Goal: Task Accomplishment & Management: Complete application form

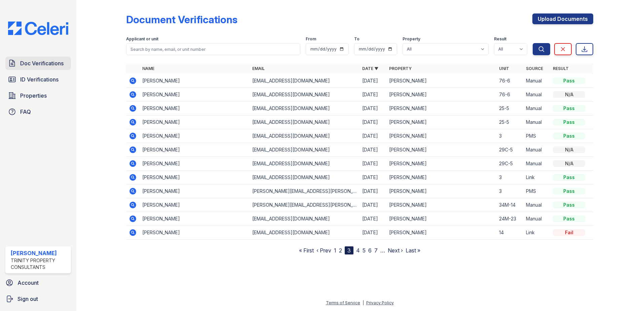
click at [50, 60] on span "Doc Verifications" at bounding box center [41, 63] width 43 height 8
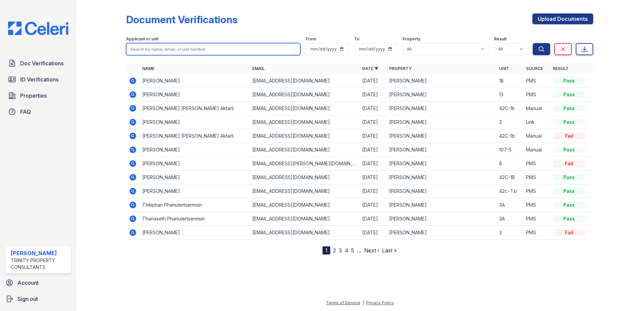
click at [144, 50] on input "search" at bounding box center [213, 49] width 174 height 12
type input "[PERSON_NAME]"
click at [533, 43] on button "Search" at bounding box center [542, 49] width 18 height 12
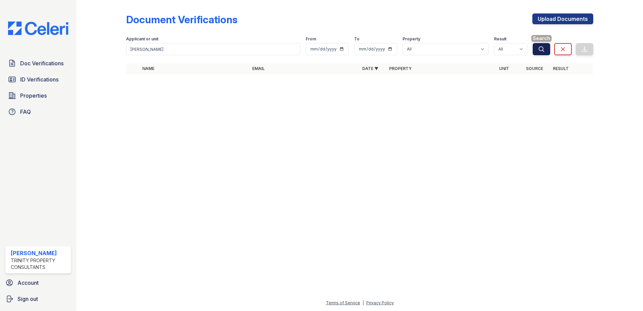
click at [537, 47] on icon "submit" at bounding box center [541, 49] width 7 height 7
click at [537, 47] on icon "submit" at bounding box center [541, 48] width 5 height 5
click at [537, 48] on button "Search" at bounding box center [542, 49] width 18 height 12
click at [537, 48] on icon "submit" at bounding box center [541, 49] width 7 height 7
click at [49, 78] on span "ID Verifications" at bounding box center [39, 79] width 38 height 8
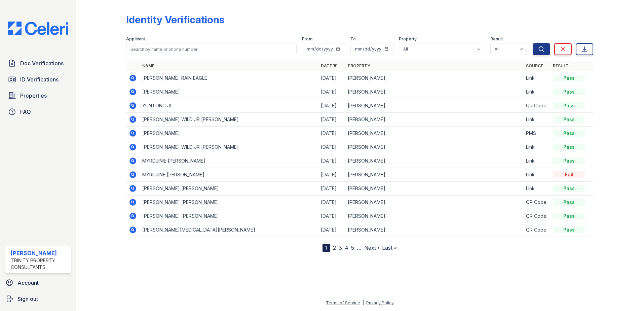
click at [156, 133] on td "[PERSON_NAME]" at bounding box center [229, 134] width 179 height 14
click at [130, 133] on icon at bounding box center [133, 133] width 8 height 8
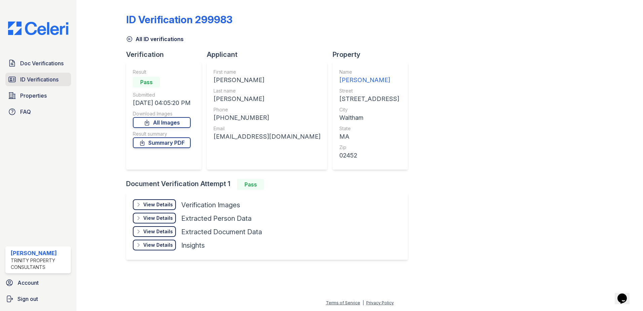
click at [40, 77] on span "ID Verifications" at bounding box center [39, 79] width 38 height 8
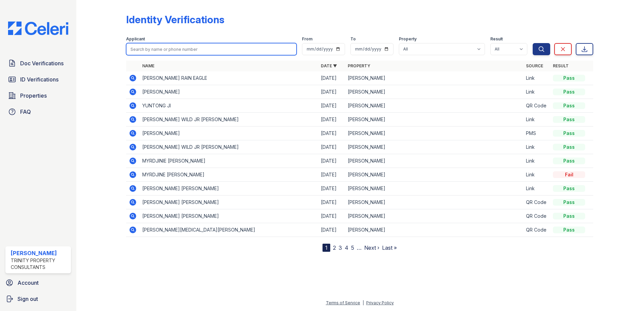
click at [151, 46] on input "search" at bounding box center [211, 49] width 171 height 12
type input "[PERSON_NAME]"
click at [533, 43] on button "Search" at bounding box center [542, 49] width 18 height 12
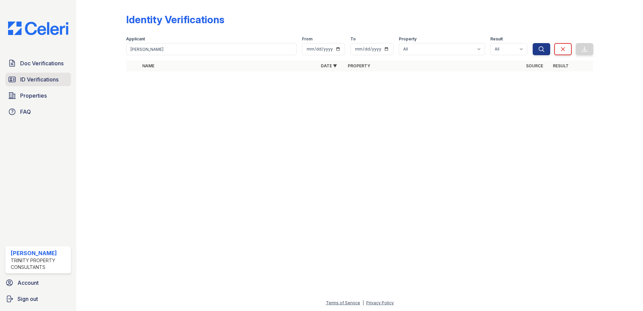
click at [53, 79] on span "ID Verifications" at bounding box center [39, 79] width 38 height 8
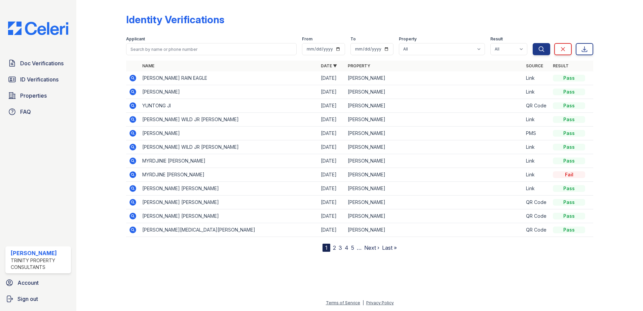
click at [335, 248] on link "2" at bounding box center [334, 247] width 3 height 7
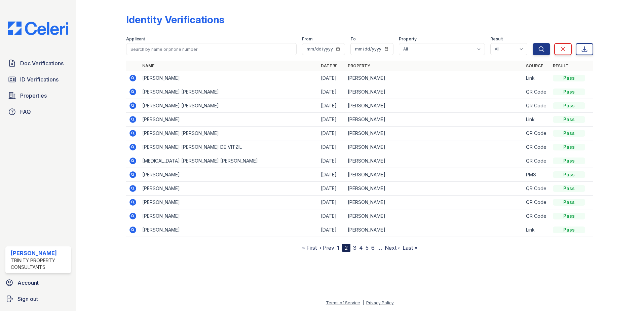
click at [133, 201] on icon at bounding box center [133, 202] width 8 height 8
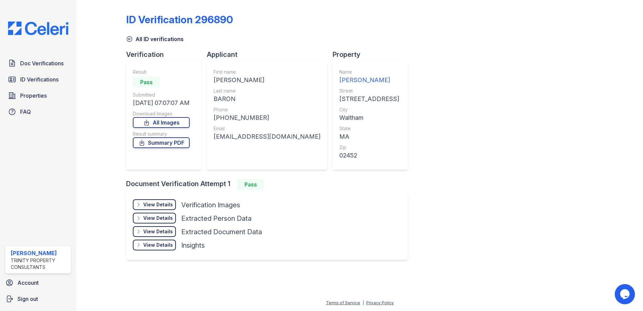
click at [521, 138] on div "ID Verification 296890 All ID verifications Verification Result Pass Submitted …" at bounding box center [359, 136] width 467 height 267
click at [46, 65] on span "Doc Verifications" at bounding box center [41, 63] width 43 height 8
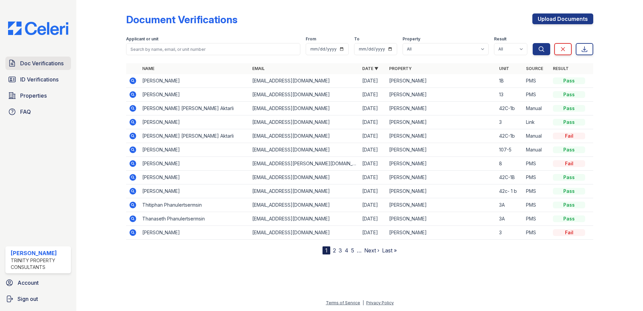
click at [57, 61] on span "Doc Verifications" at bounding box center [41, 63] width 43 height 8
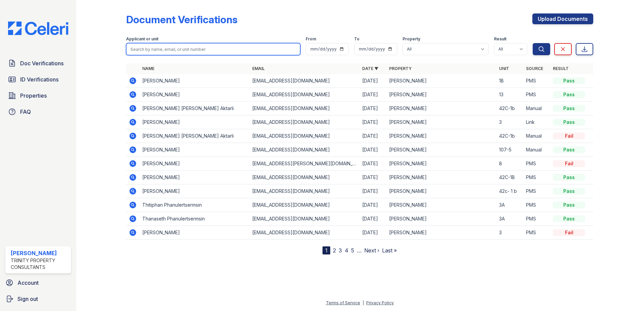
click at [197, 46] on input "search" at bounding box center [213, 49] width 174 height 12
type input "[PERSON_NAME]"
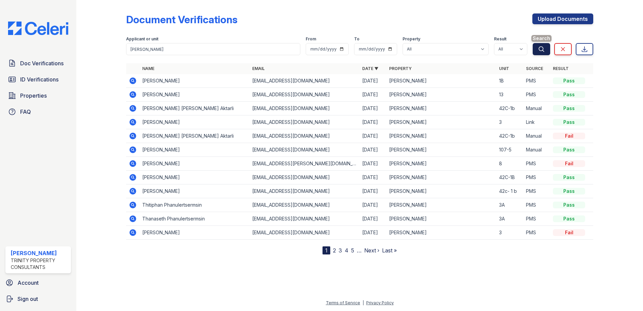
click at [548, 48] on button "Search" at bounding box center [542, 49] width 18 height 12
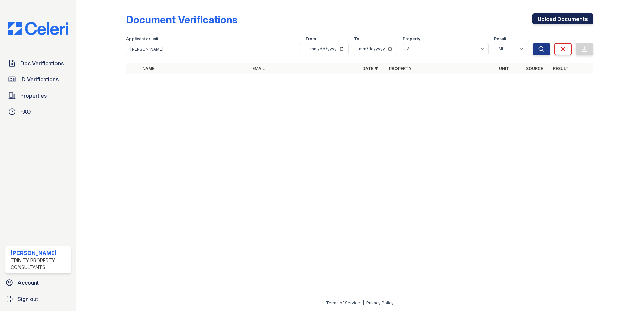
click at [577, 20] on link "Upload Documents" at bounding box center [563, 18] width 61 height 11
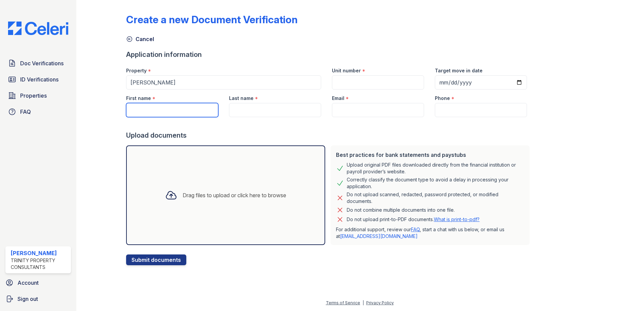
click at [154, 112] on input "First name" at bounding box center [172, 110] width 92 height 14
type input "j"
type input "Jean"
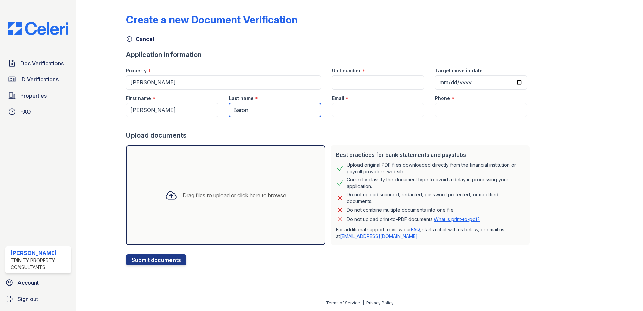
type input "Baron"
click at [42, 77] on span "ID Verifications" at bounding box center [39, 79] width 38 height 8
